Goal: Information Seeking & Learning: Check status

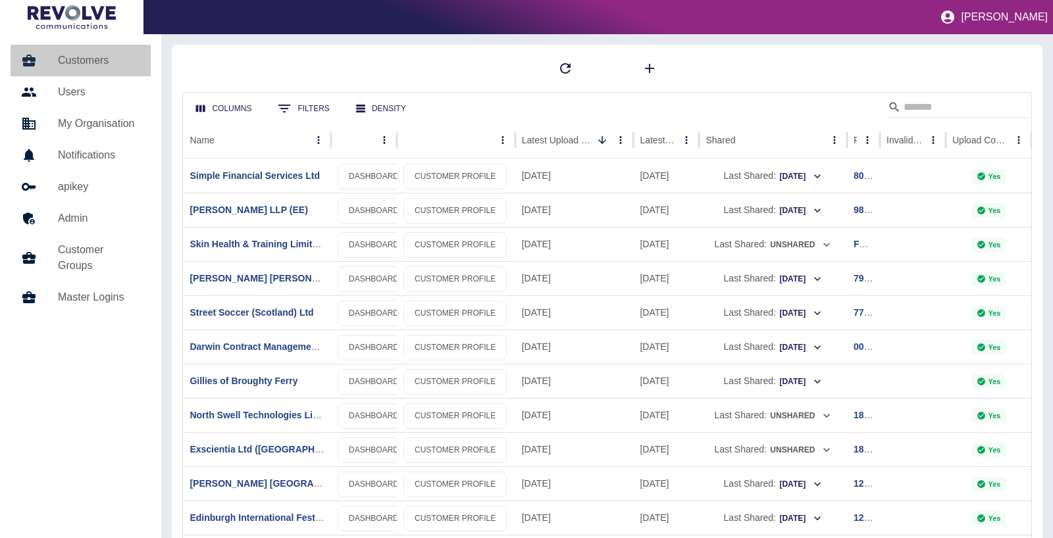
click at [89, 70] on link "Customers" at bounding box center [81, 61] width 140 height 32
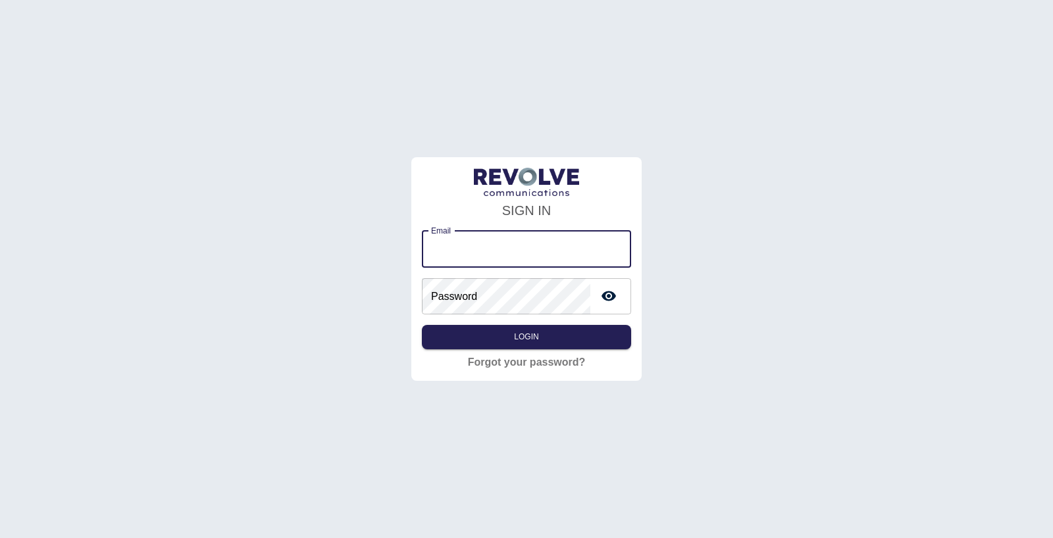
click at [522, 245] on input "Email" at bounding box center [526, 249] width 209 height 37
type input "**********"
click at [548, 344] on button "Login" at bounding box center [526, 337] width 209 height 24
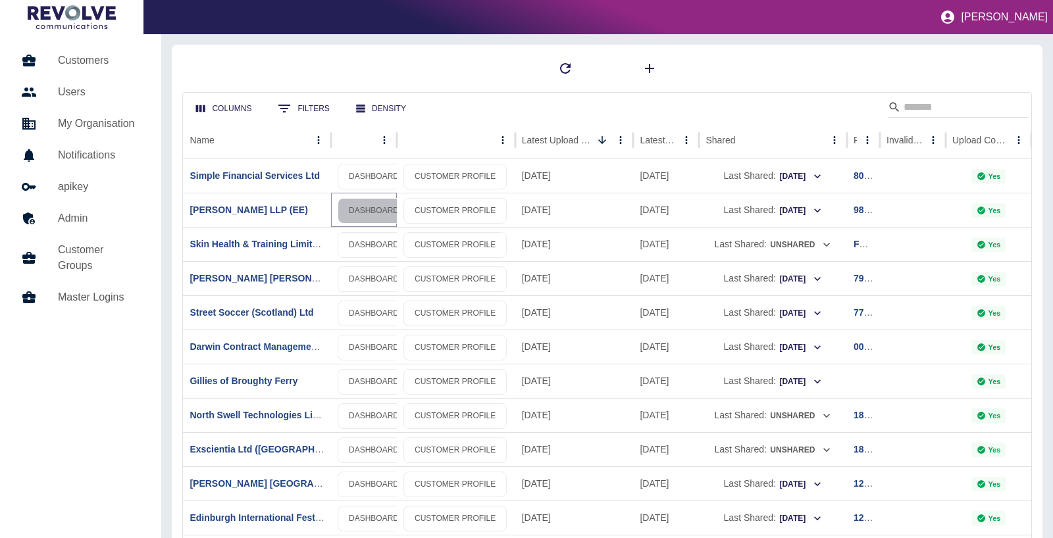
click at [368, 207] on link "DASHBOARD" at bounding box center [374, 211] width 72 height 26
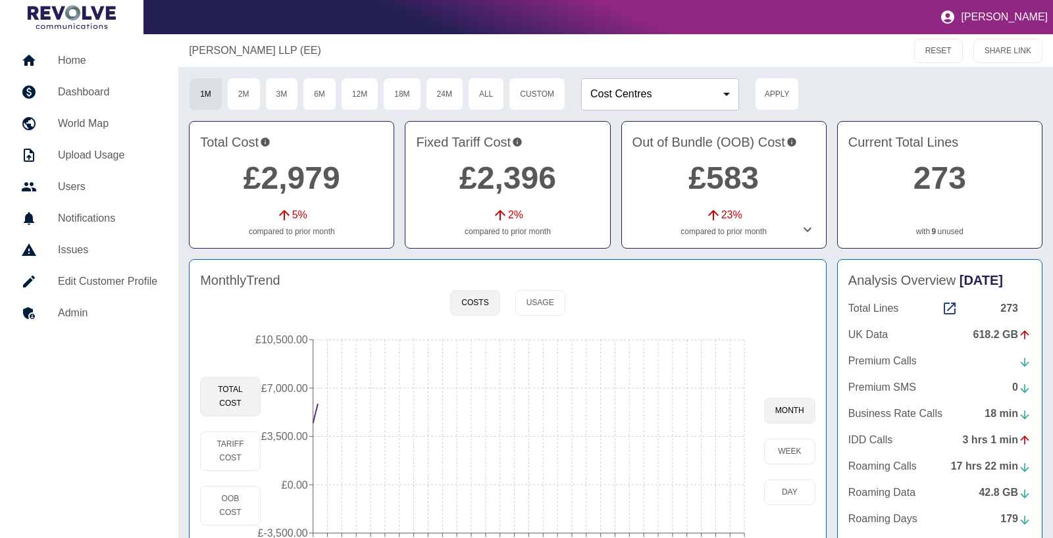
click at [808, 228] on icon at bounding box center [808, 230] width 16 height 16
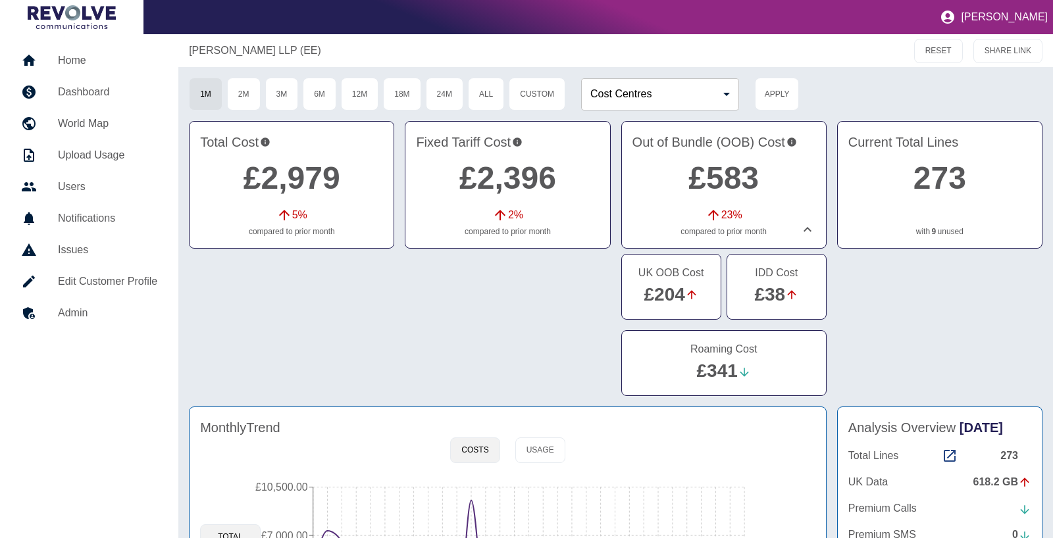
click at [736, 361] on link "£341" at bounding box center [717, 371] width 41 height 20
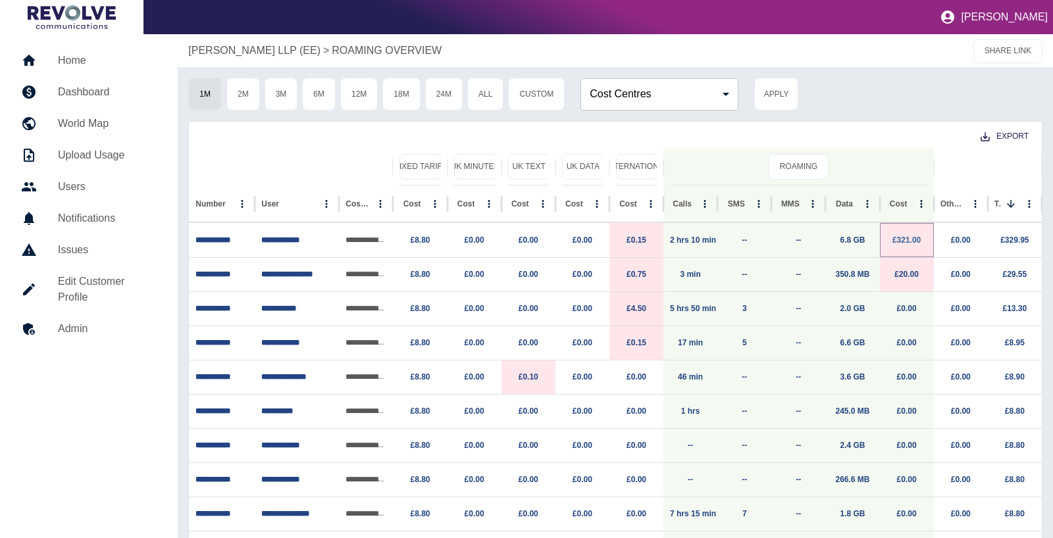
click at [902, 236] on link "£321.00" at bounding box center [906, 240] width 28 height 9
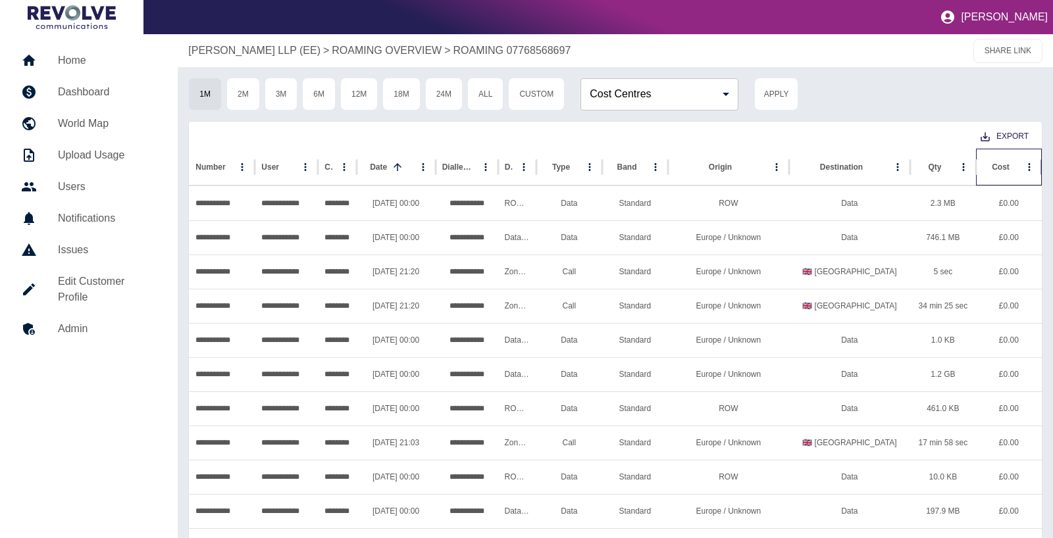
click at [998, 168] on div "Cost" at bounding box center [1001, 167] width 18 height 9
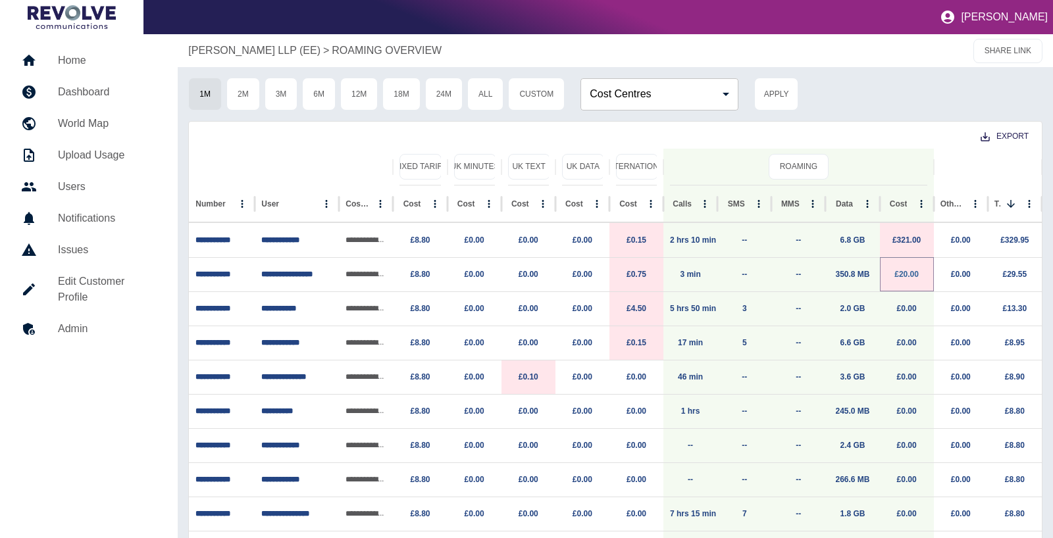
click at [914, 274] on link "£20.00" at bounding box center [906, 274] width 24 height 9
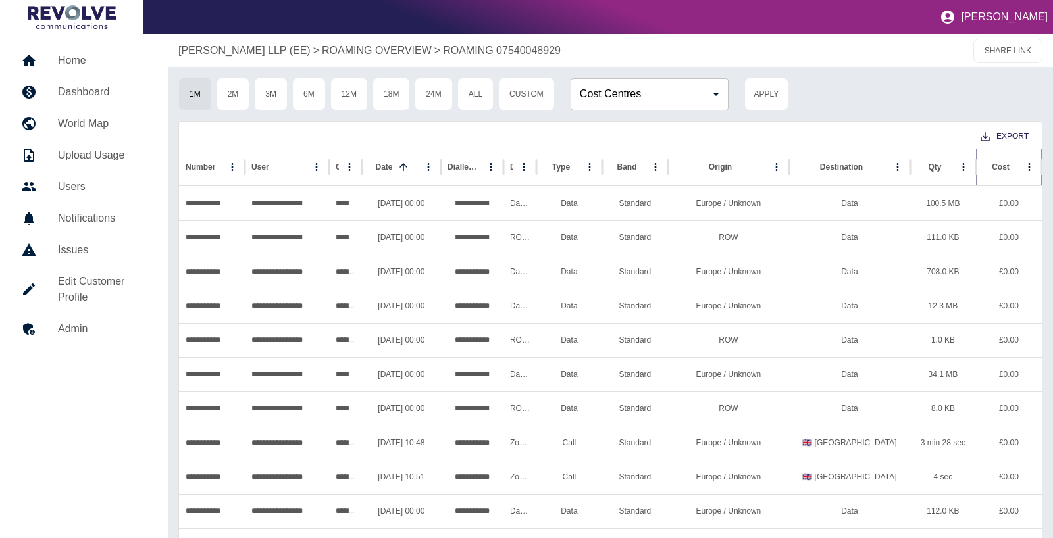
click at [1018, 166] on button "Sort" at bounding box center [1020, 167] width 18 height 18
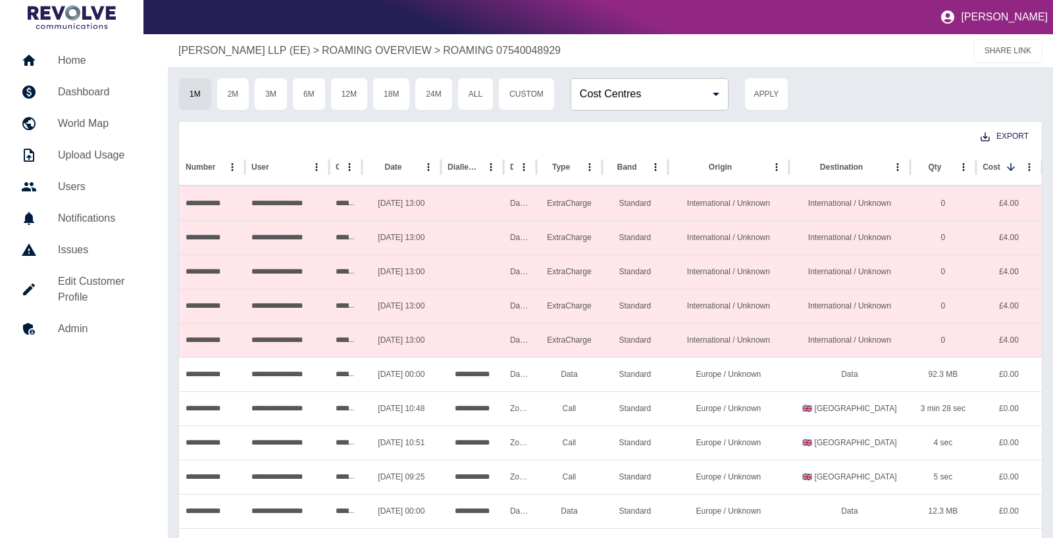
click at [268, 49] on p "[PERSON_NAME] LLP (EE)" at bounding box center [244, 51] width 132 height 16
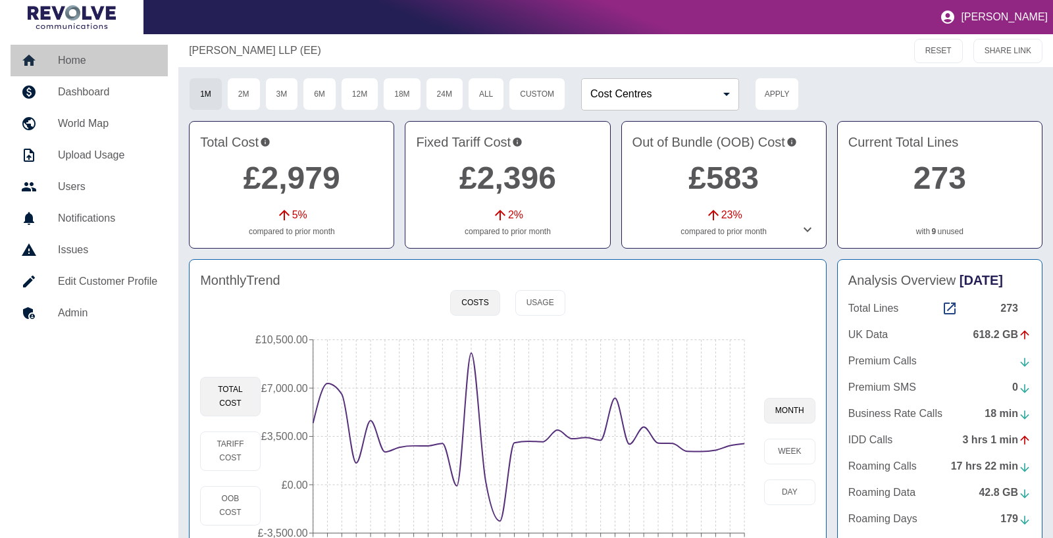
click at [84, 68] on link "Home" at bounding box center [89, 61] width 157 height 32
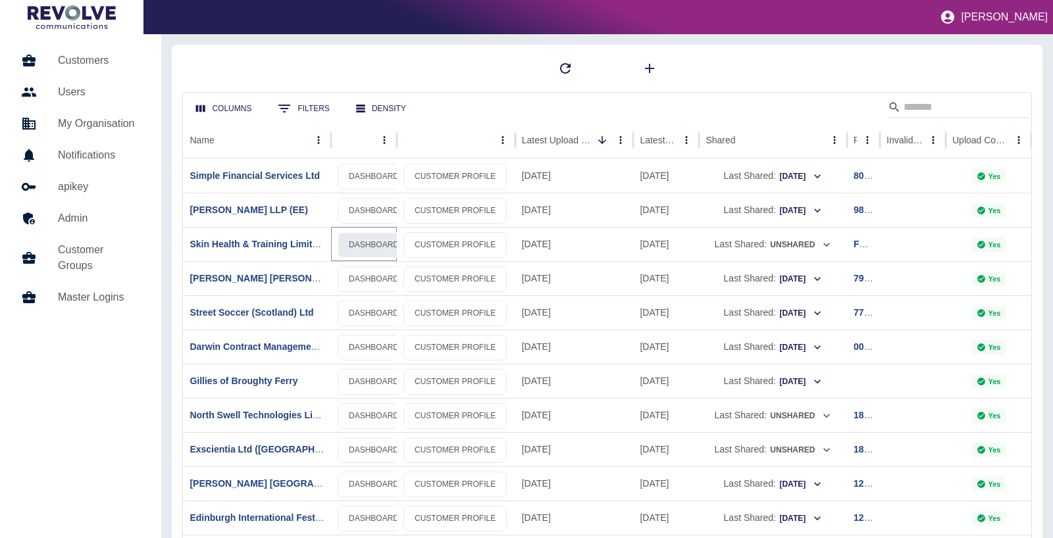
click at [396, 251] on link "DASHBOARD" at bounding box center [374, 245] width 72 height 26
